Goal: Information Seeking & Learning: Learn about a topic

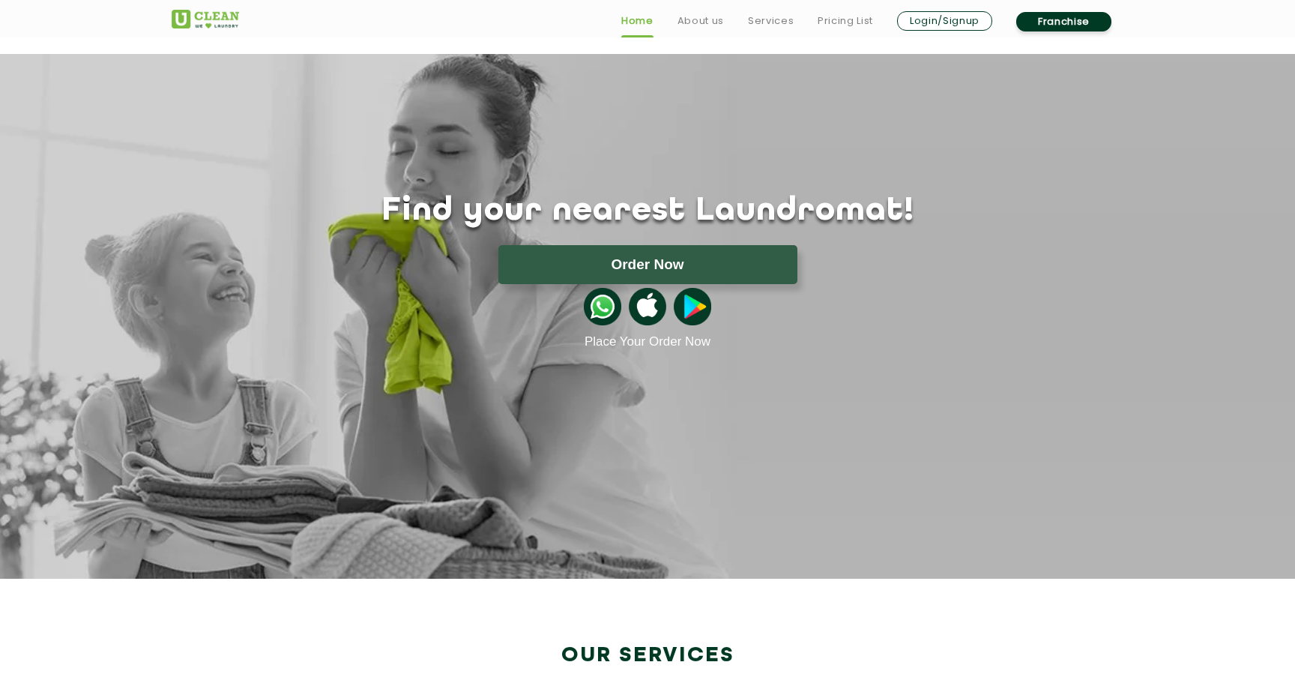
scroll to position [67, 0]
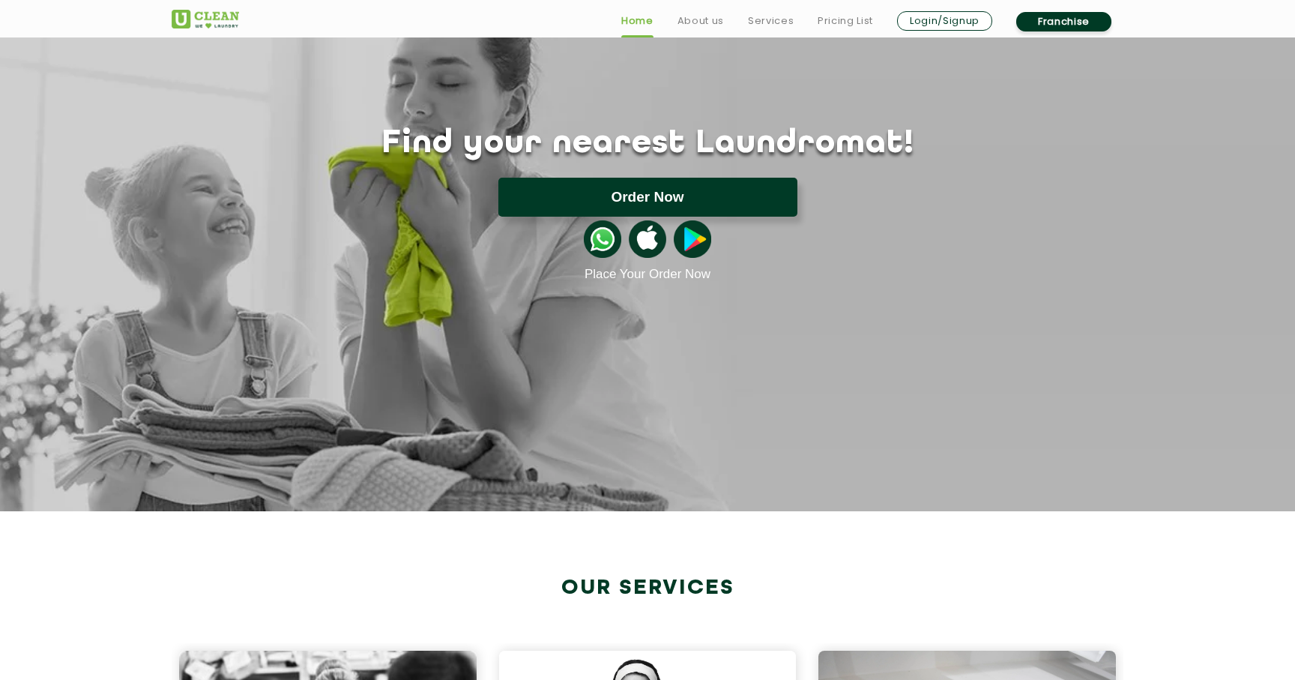
click at [643, 207] on button "Order Now" at bounding box center [647, 197] width 299 height 39
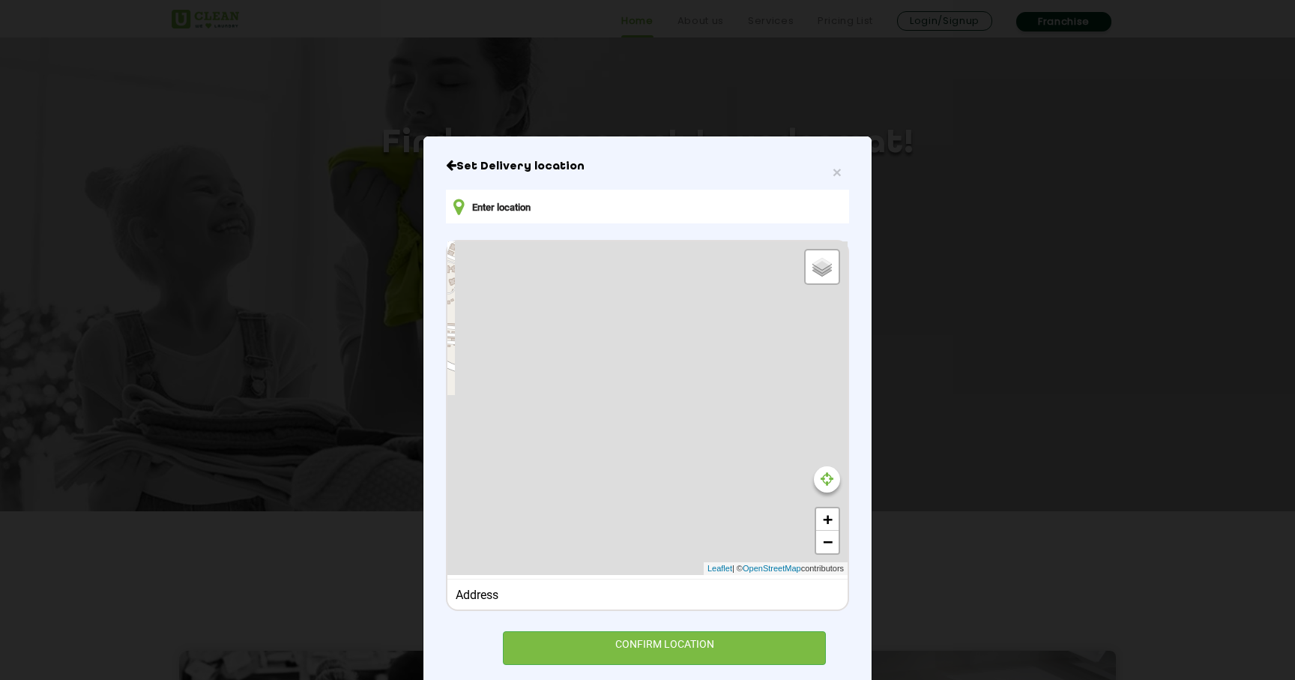
type input "JRP8+F93 NIRMAL [PERSON_NAME], [GEOGRAPHIC_DATA], [GEOGRAPHIC_DATA], [GEOGRAPHI…"
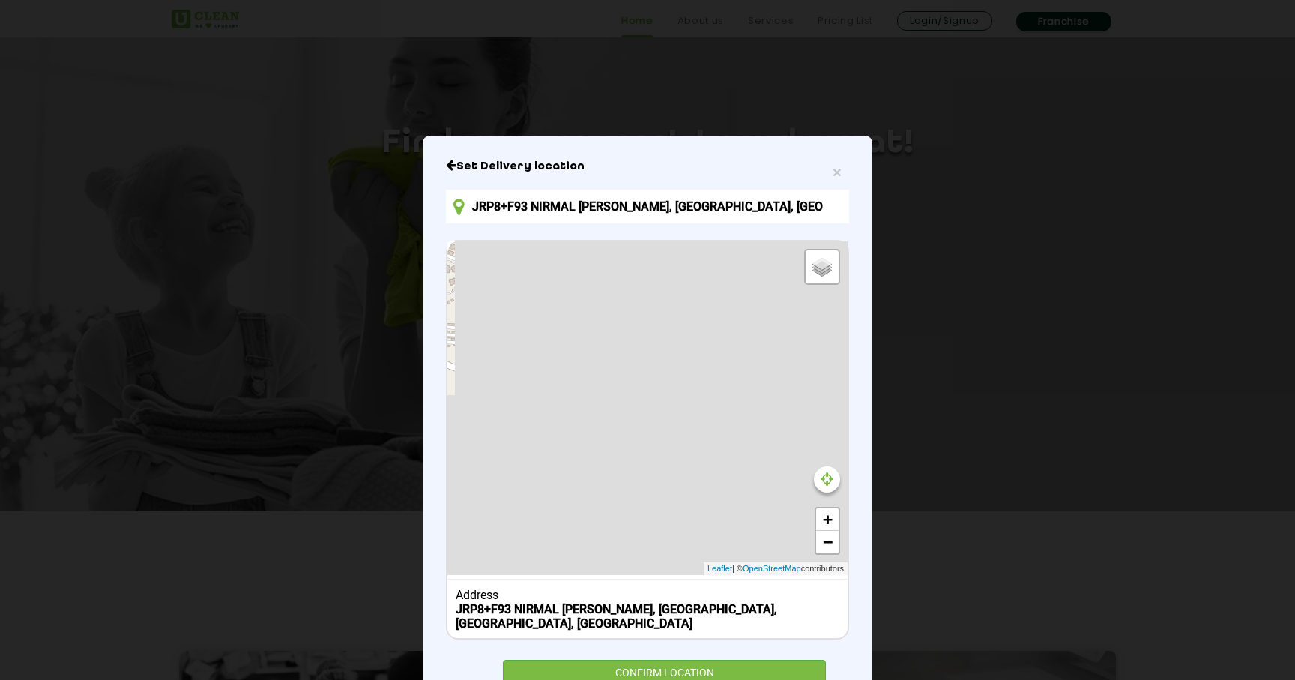
scroll to position [36, 0]
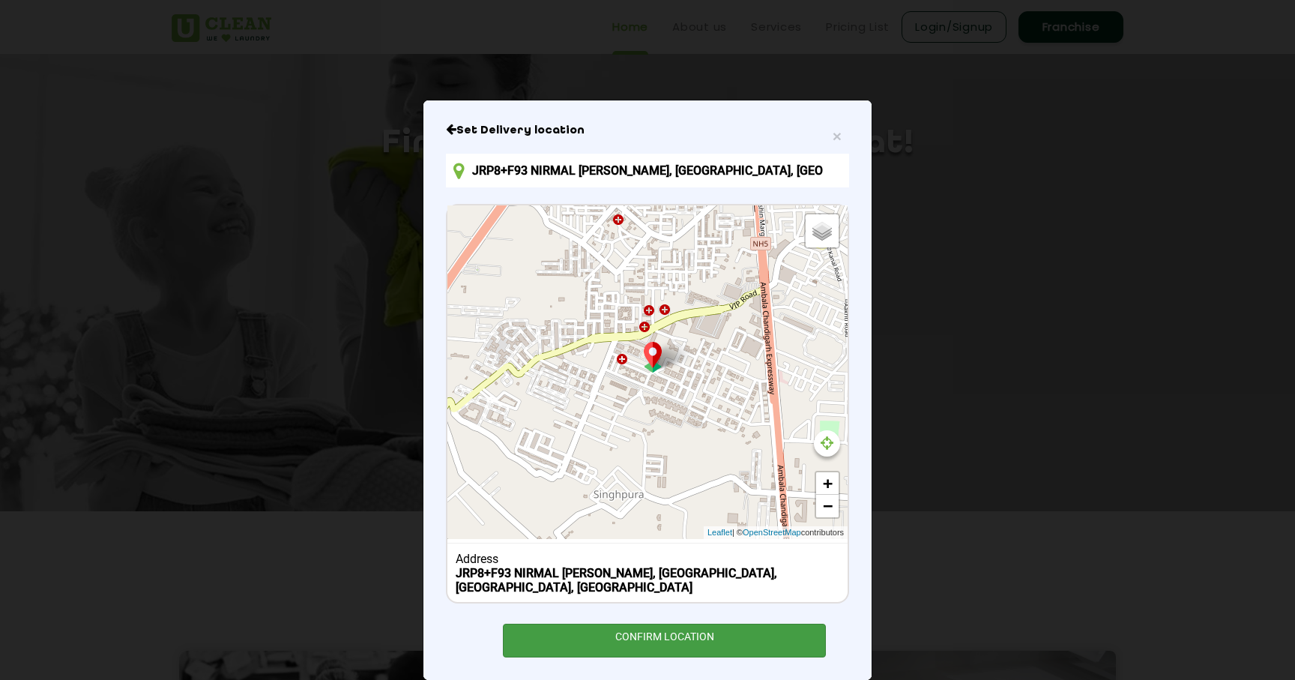
click at [638, 627] on div "CONFIRM LOCATION" at bounding box center [664, 640] width 323 height 34
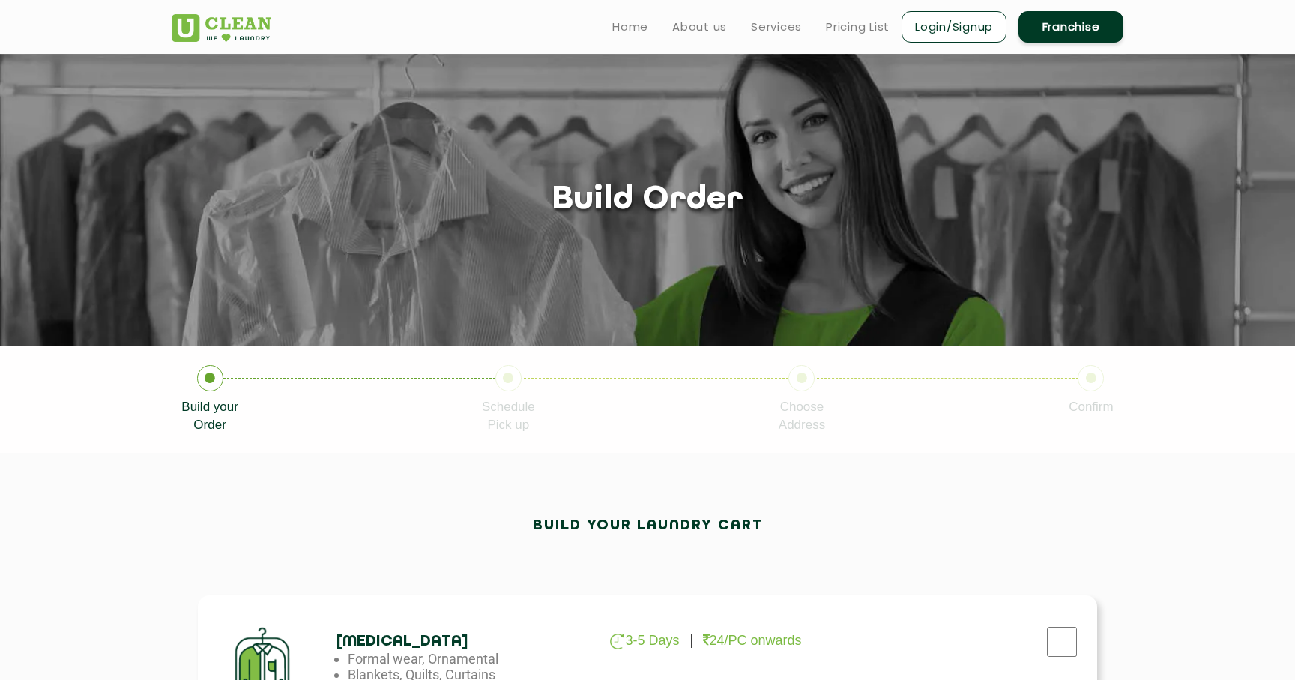
click at [764, 11] on ul "Home About us Services Pricing List Login/Signup Franchise" at bounding box center [861, 26] width 523 height 35
click at [761, 13] on ul "Home About us Services Pricing List Login/Signup Franchise" at bounding box center [861, 26] width 523 height 35
click at [761, 21] on link "Services" at bounding box center [776, 27] width 51 height 18
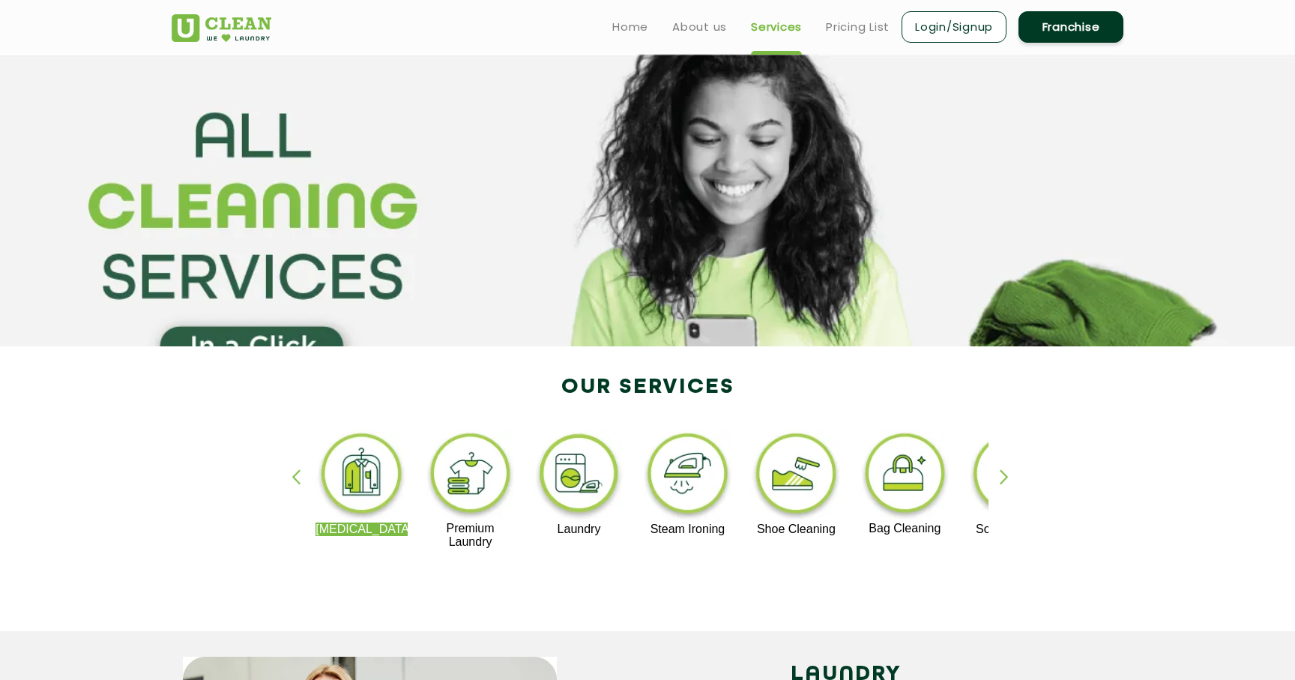
click at [1032, 477] on div "[MEDICAL_DATA] Premium Laundry Laundry Steam Ironing Shoe Cleaning Bag Cleaning…" at bounding box center [647, 496] width 974 height 270
click at [1012, 477] on div "button" at bounding box center [1011, 489] width 22 height 41
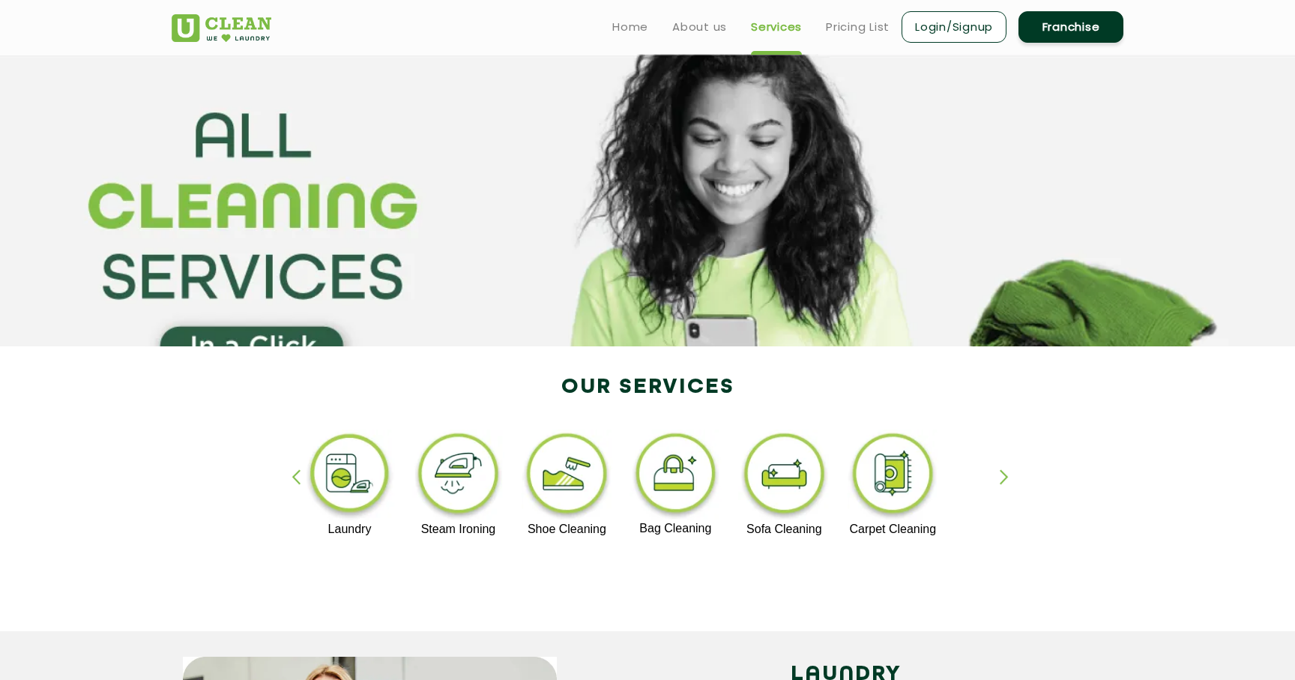
click at [1012, 477] on div "button" at bounding box center [1011, 489] width 22 height 41
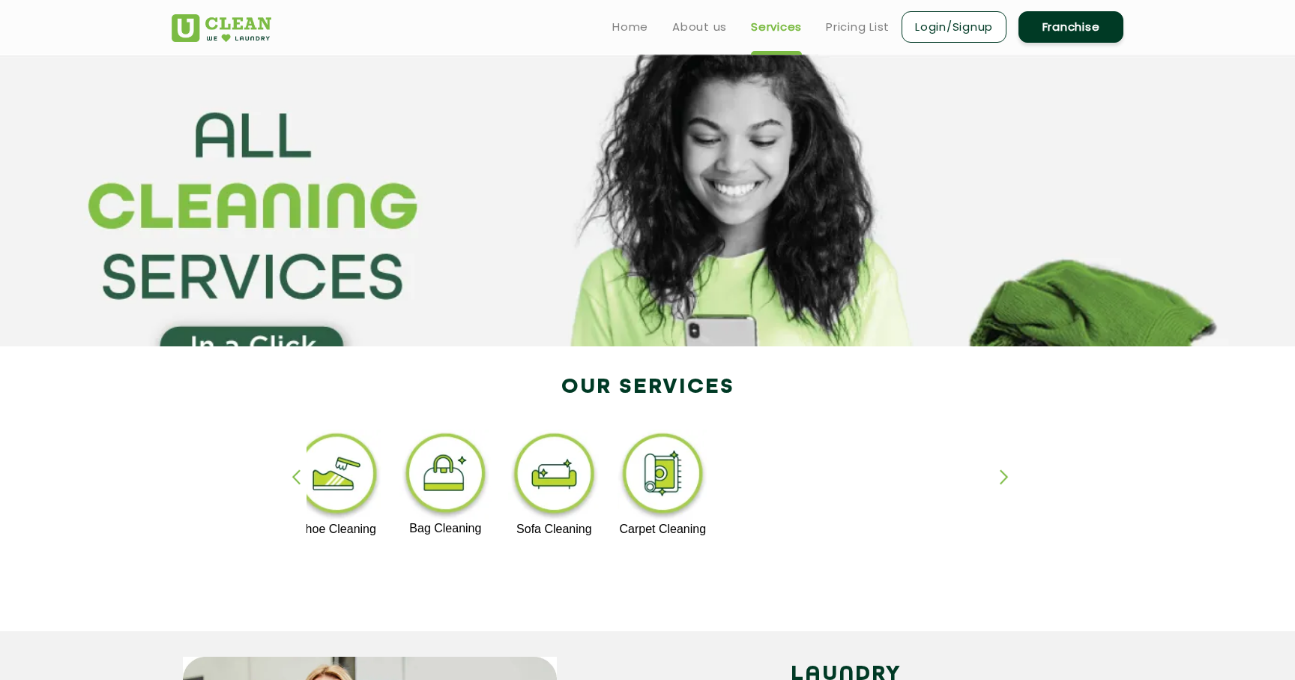
click at [1012, 477] on div "button" at bounding box center [1011, 489] width 22 height 41
